Goal: Task Accomplishment & Management: Use online tool/utility

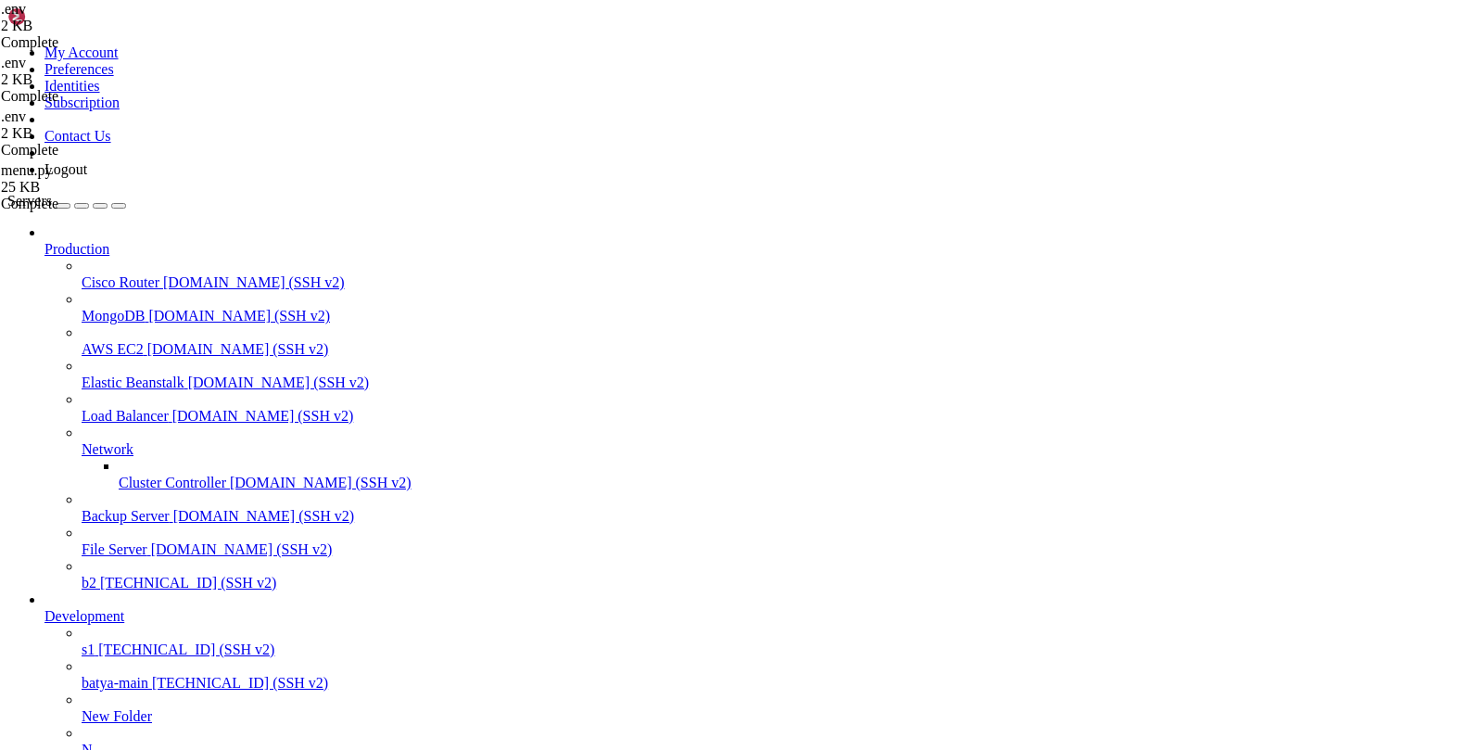
scroll to position [14, 0]
drag, startPoint x: 967, startPoint y: 1773, endPoint x: 15, endPoint y: 1722, distance: 953.9
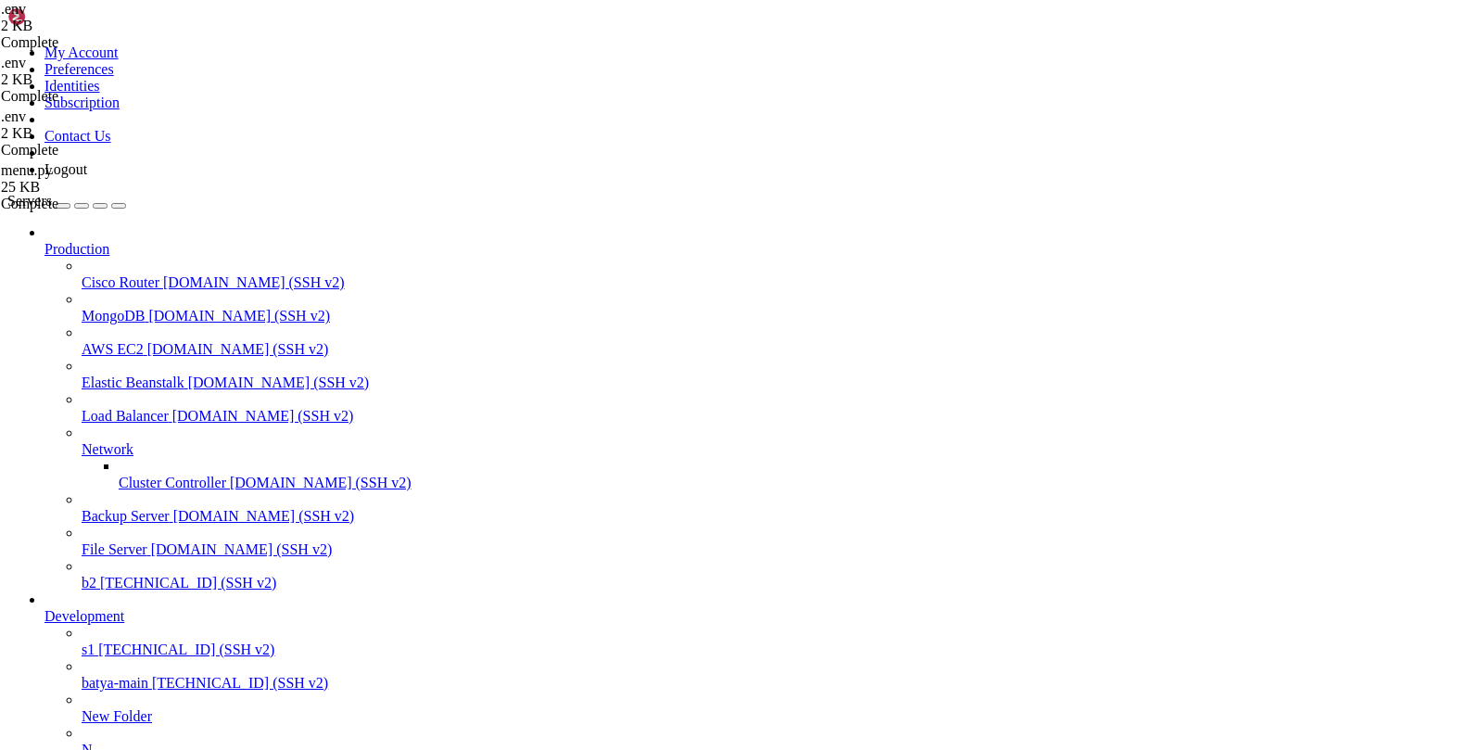
copy div "[DATE] 11:30:06,833 - httpx - INFO - HTTP Request: GET [URL][TECHNICAL_ID] "H T…"
drag, startPoint x: 226, startPoint y: 1778, endPoint x: 18, endPoint y: 1484, distance: 360.2
copy div "70l9i04d79si ame-con-adip-eli "seddoei temp.inci:u…" Labor et dolo mag Al Enima…"
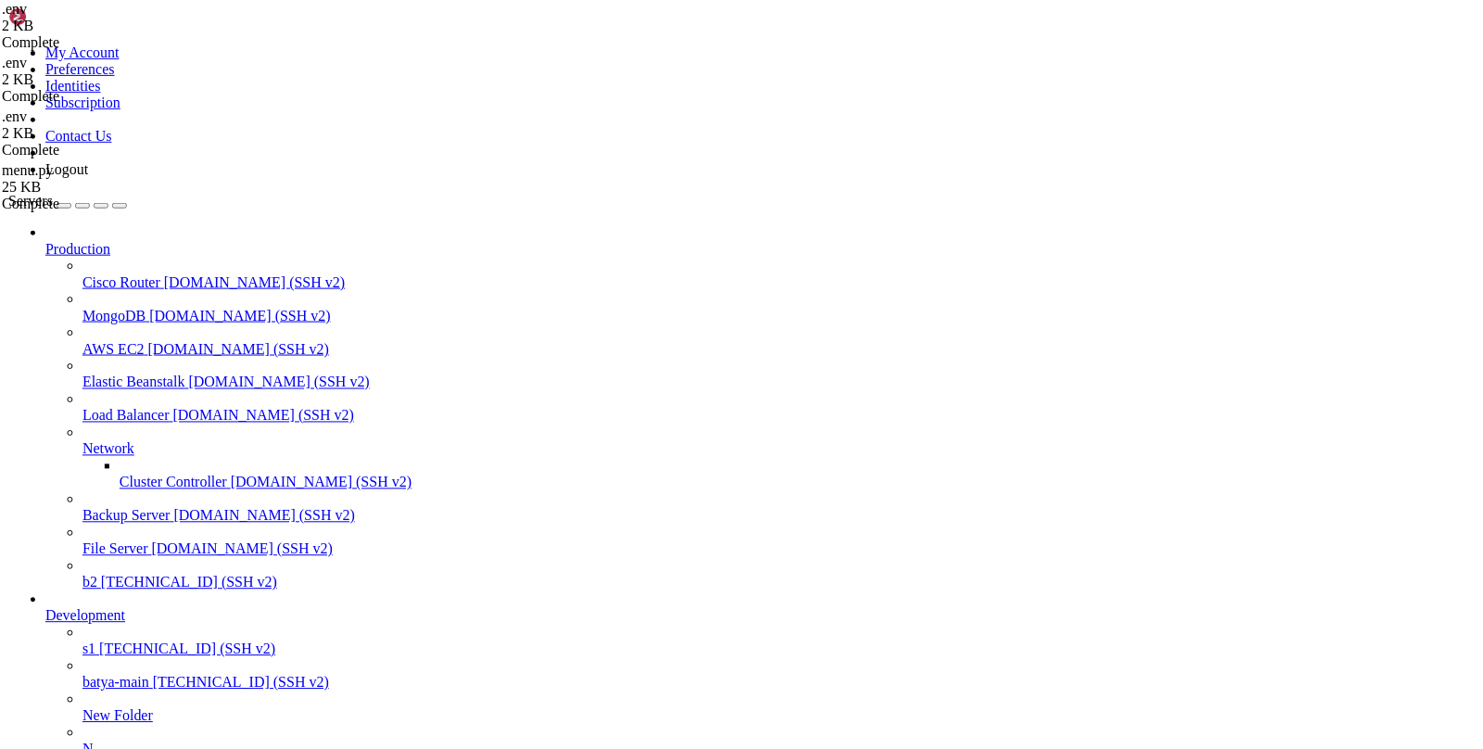
scroll to position [8599, 0]
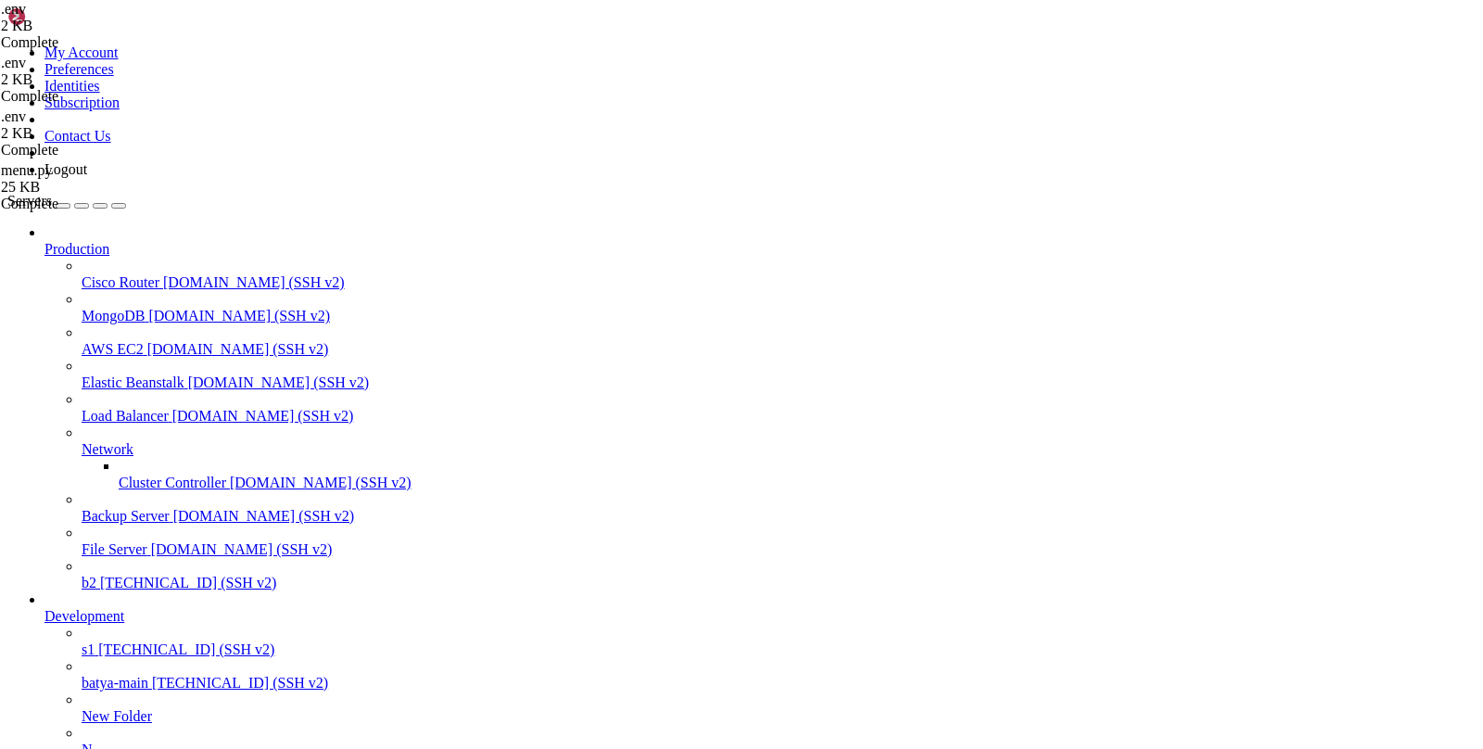
type input "/var/service/oko-vpn-bot/bot/handlers"
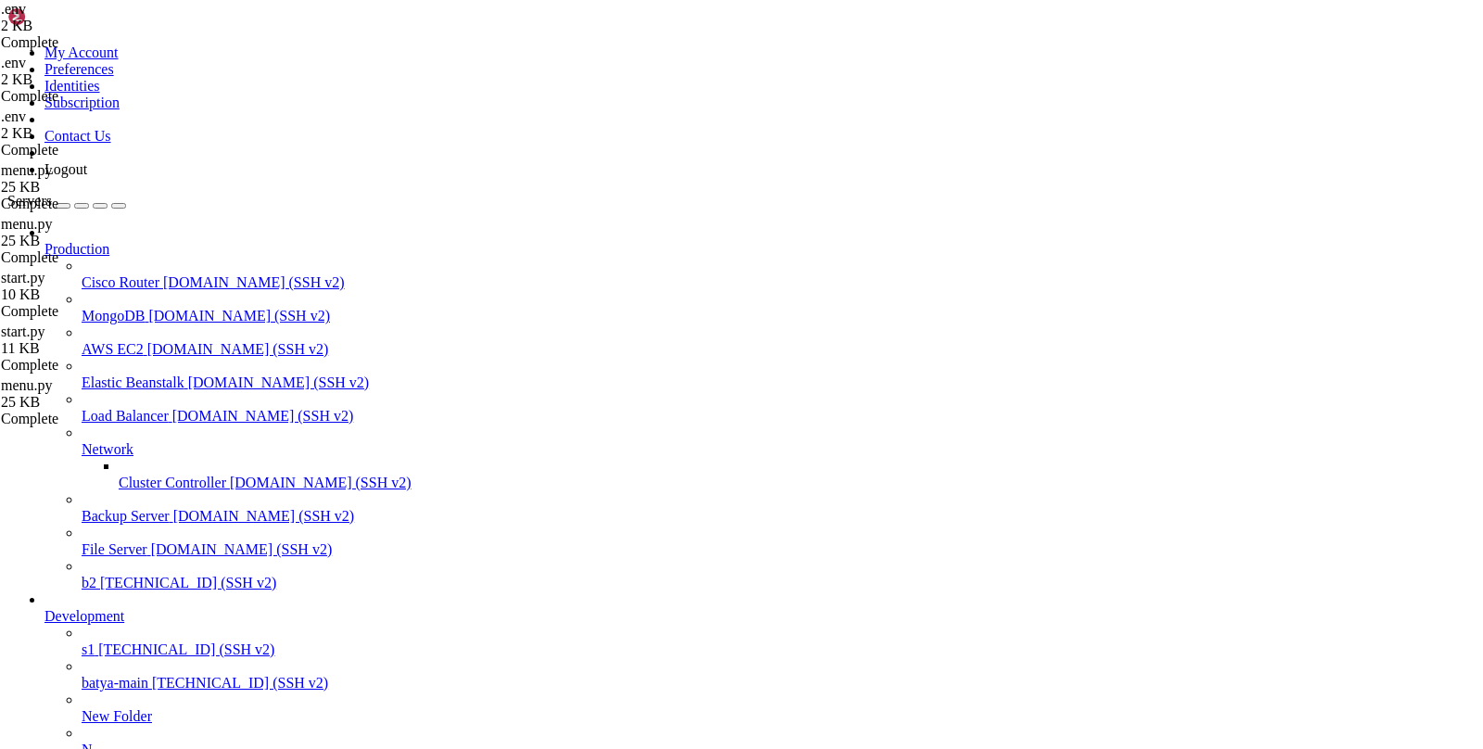
drag, startPoint x: 861, startPoint y: 1639, endPoint x: 877, endPoint y: 1664, distance: 29.6
copy div "Error creating YooKassa payment: {'type': 'error' , 'id': '0199b956-fd8d-7fa5-8…"
